Goal: Task Accomplishment & Management: Manage account settings

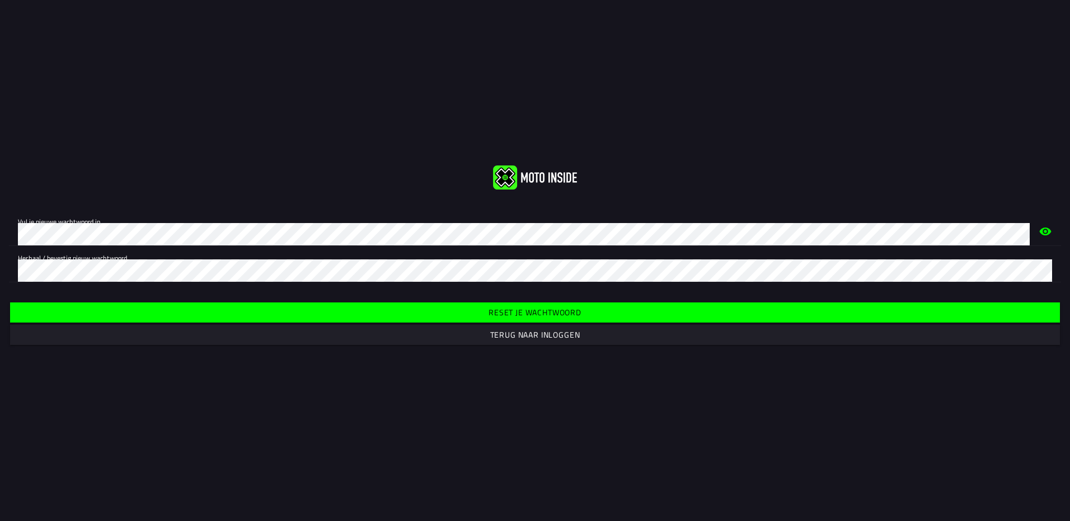
click at [416, 285] on div "Vul je nieuwe wachtwoord in. Herhaal / bevestig nieuw wachtwoord." at bounding box center [535, 246] width 1070 height 91
click at [0, 0] on slot "Reset je wachtwoord" at bounding box center [0, 0] width 0 height 0
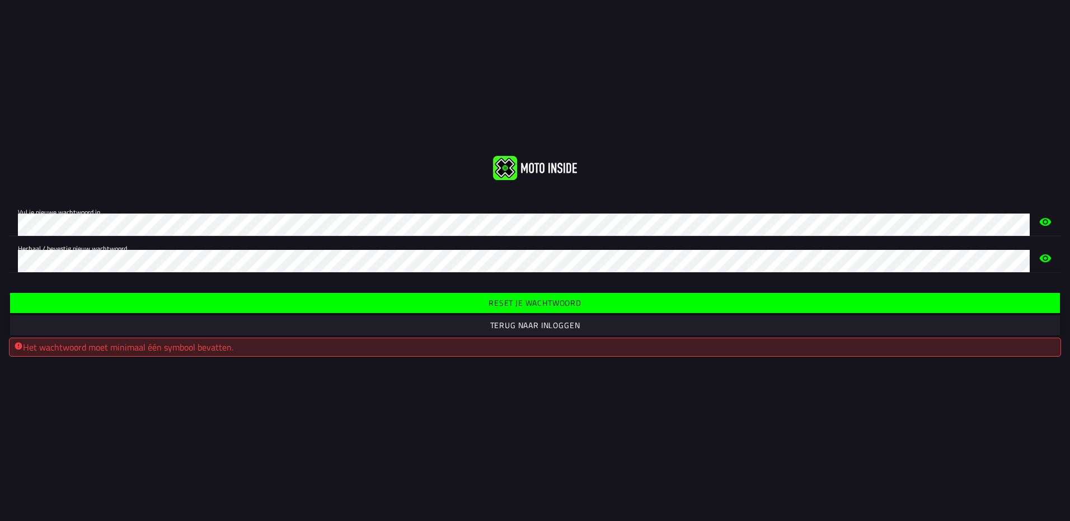
click at [0, 215] on html "Vul je nieuwe wachtwoord in. Herhaal / bevestig nieuw wachtwoord. Reset je wach…" at bounding box center [535, 260] width 1070 height 521
click at [0, 220] on html "Vul je nieuwe wachtwoord in. Herhaal / bevestig nieuw wachtwoord. Reset je wach…" at bounding box center [535, 260] width 1070 height 521
click at [0, 0] on slot "Reset je wachtwoord" at bounding box center [0, 0] width 0 height 0
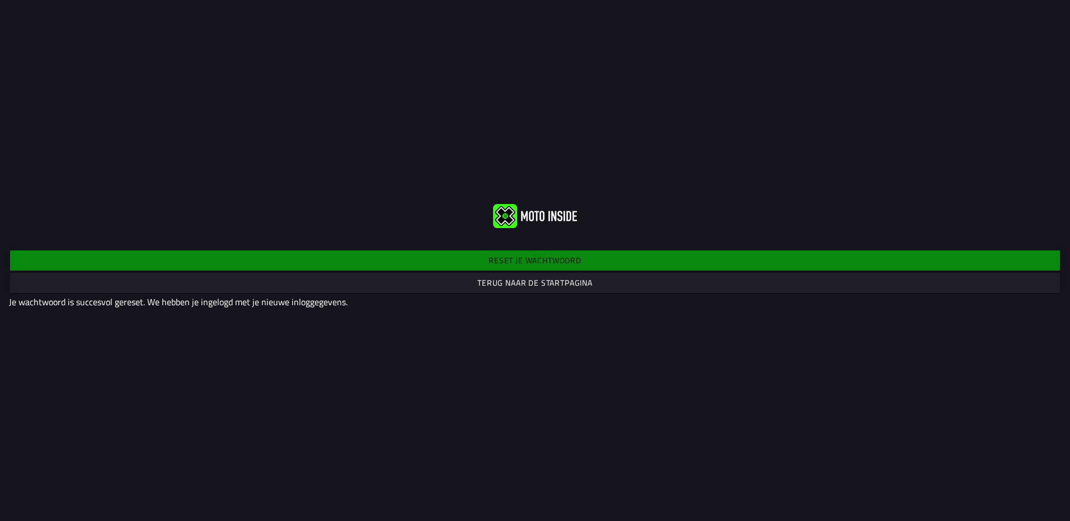
click at [513, 289] on span "Terug naar de startpagina" at bounding box center [534, 283] width 1032 height 20
